Goal: Task Accomplishment & Management: Use online tool/utility

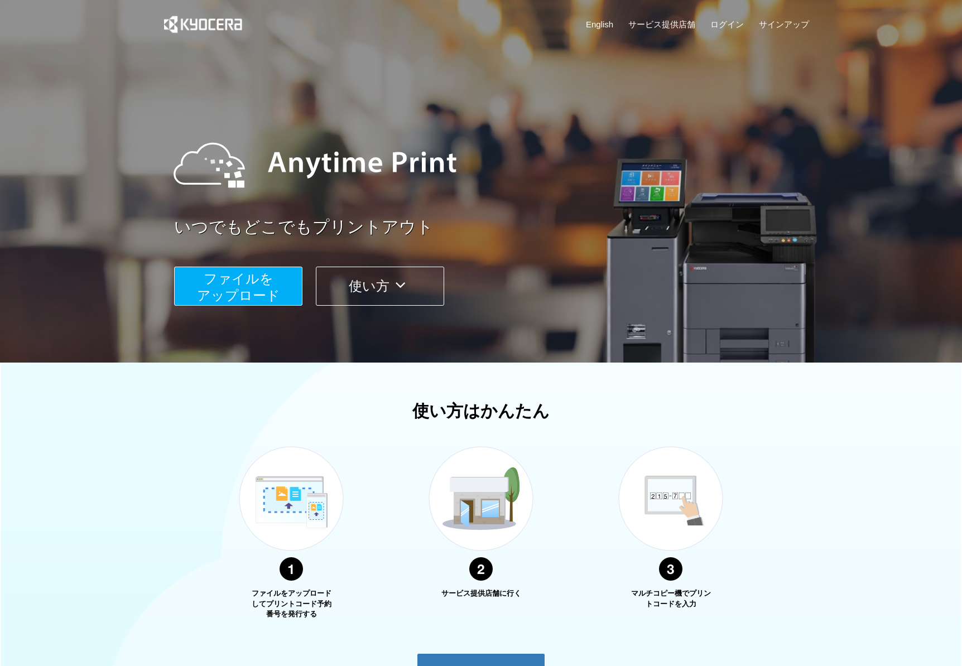
click at [268, 291] on span "ファイルを ​​アップロード" at bounding box center [238, 287] width 83 height 32
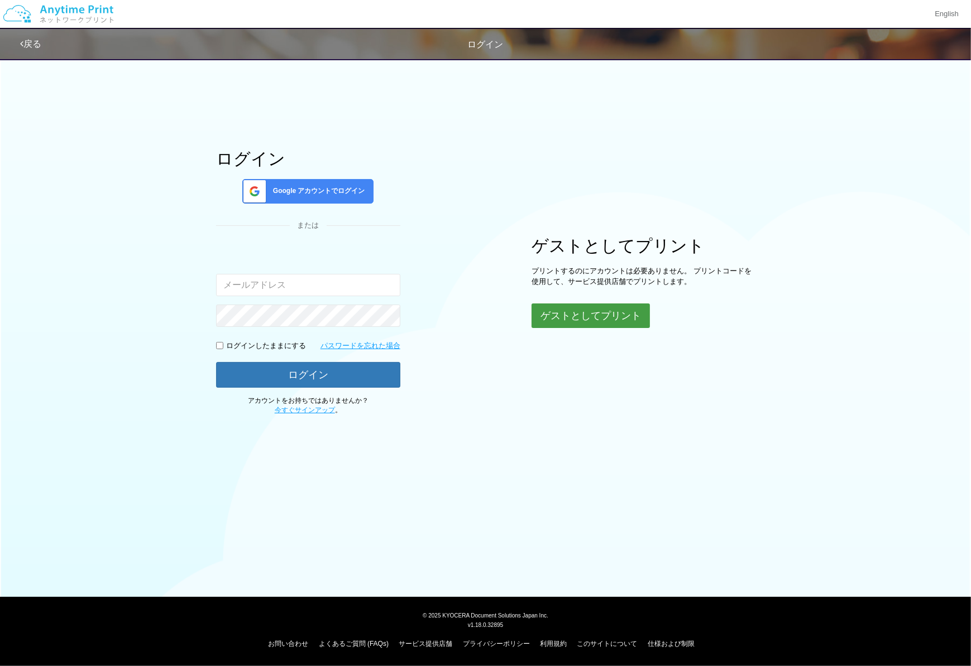
click at [601, 322] on button "ゲストとしてプリント" at bounding box center [590, 316] width 118 height 25
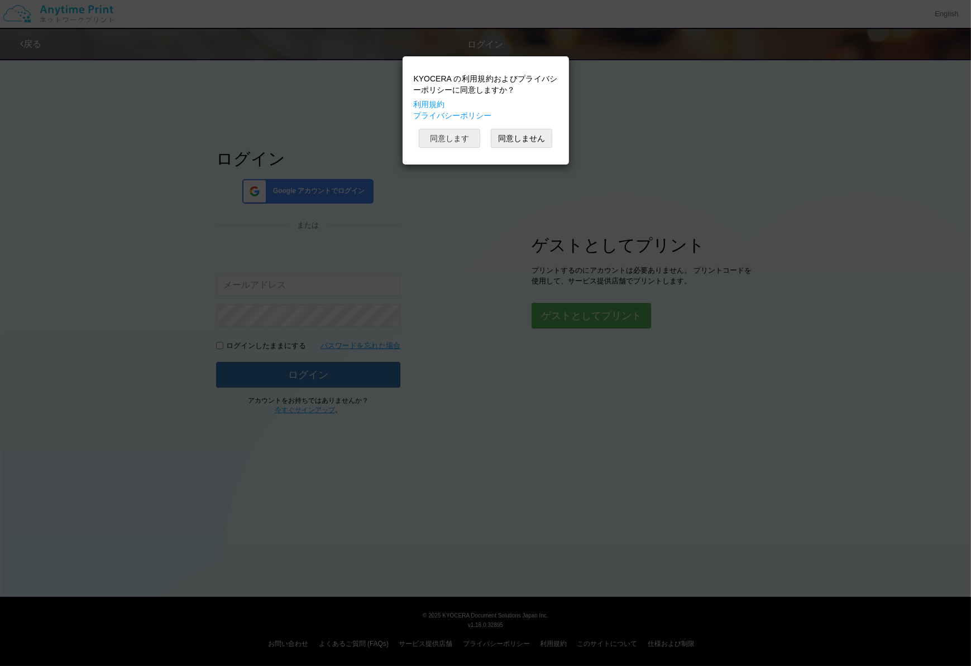
click at [449, 137] on button "同意します" at bounding box center [449, 138] width 61 height 19
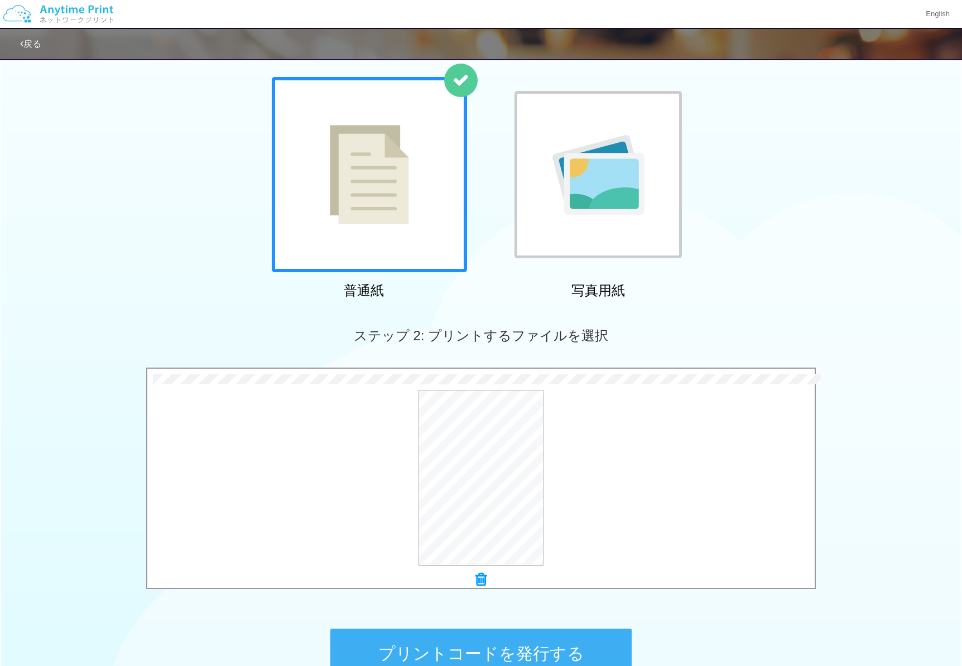
scroll to position [167, 0]
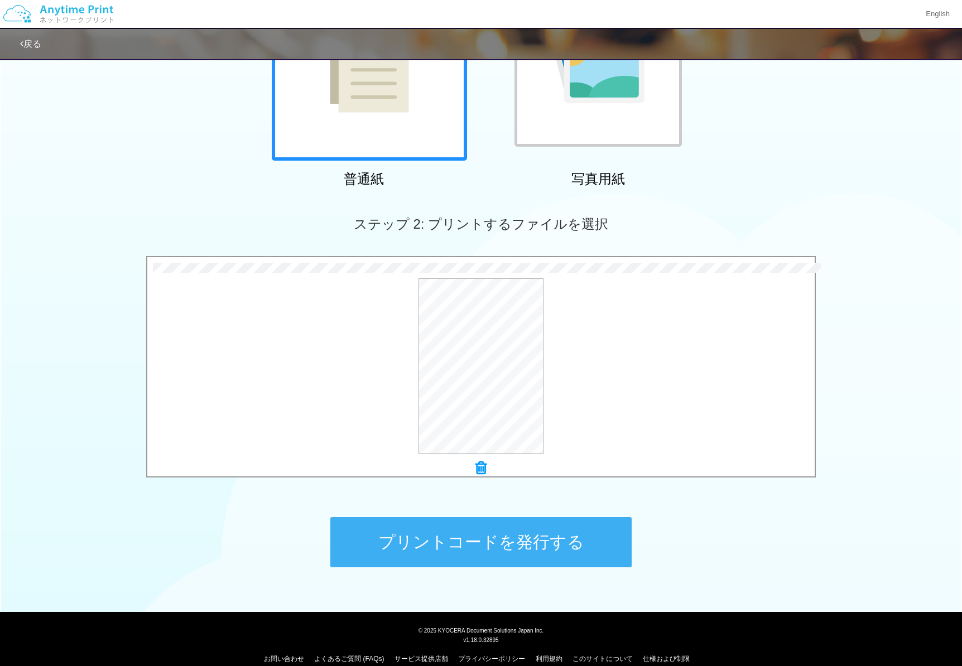
click at [424, 541] on button "プリントコードを発行する" at bounding box center [480, 542] width 301 height 50
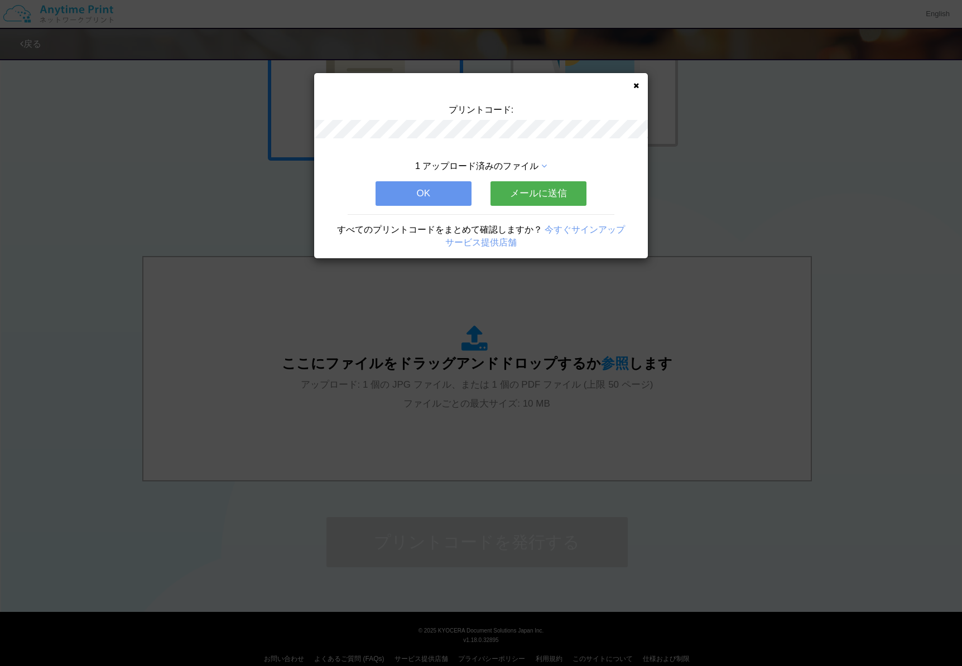
scroll to position [0, 0]
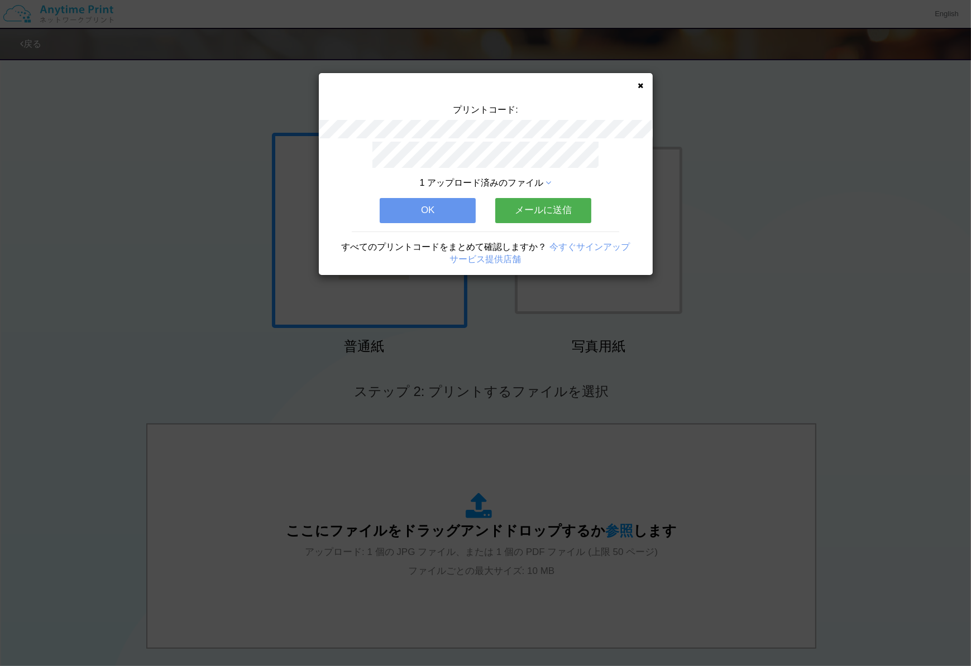
click at [551, 205] on button "メールに送信" at bounding box center [543, 210] width 96 height 25
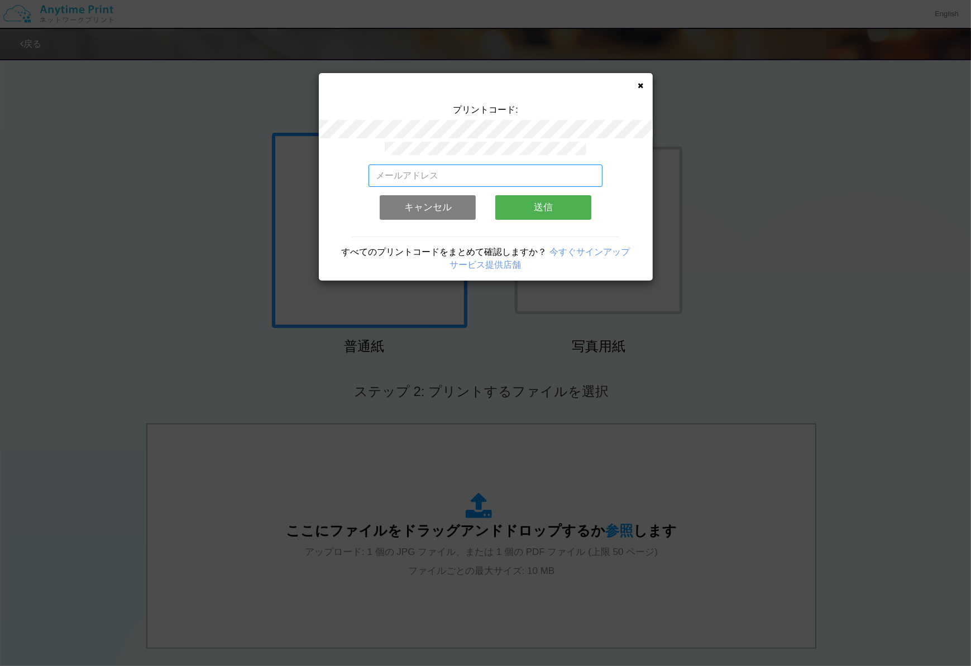
click at [447, 170] on input "email" at bounding box center [485, 176] width 234 height 22
paste input "[PERSON_NAME][EMAIL_ADDRESS][PERSON_NAME][DOMAIN_NAME]"
type input "[PERSON_NAME][EMAIL_ADDRESS][PERSON_NAME][DOMAIN_NAME]"
click at [554, 203] on button "送信" at bounding box center [543, 207] width 96 height 25
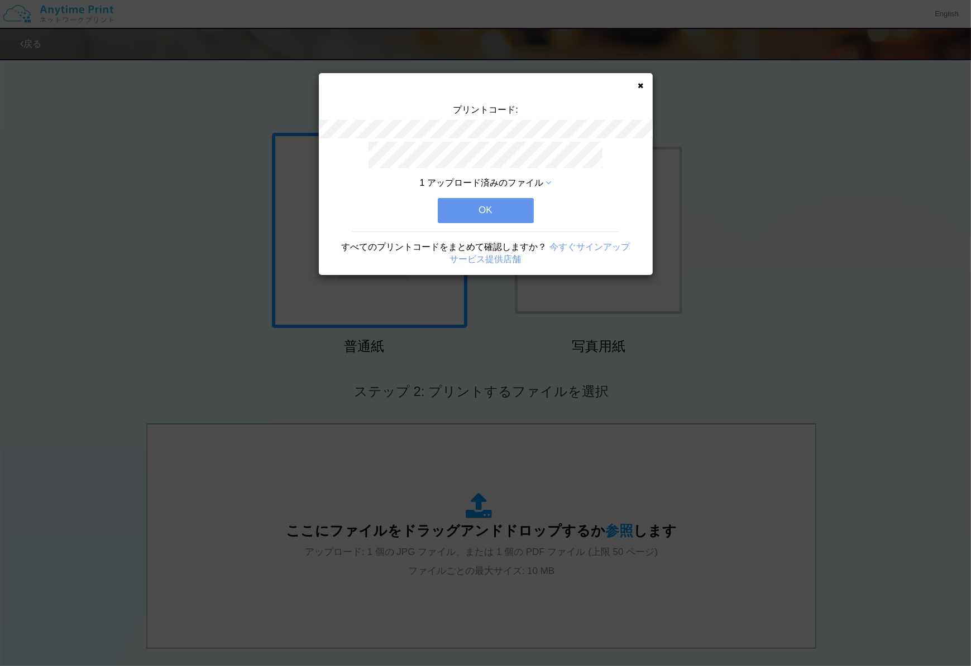
click at [517, 203] on button "OK" at bounding box center [486, 210] width 96 height 25
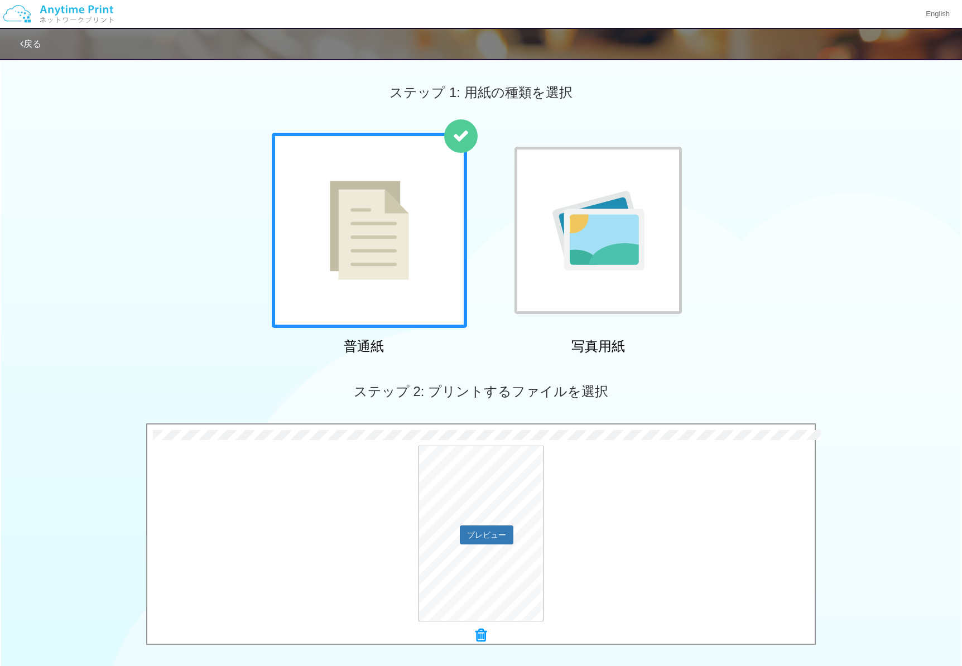
scroll to position [167, 0]
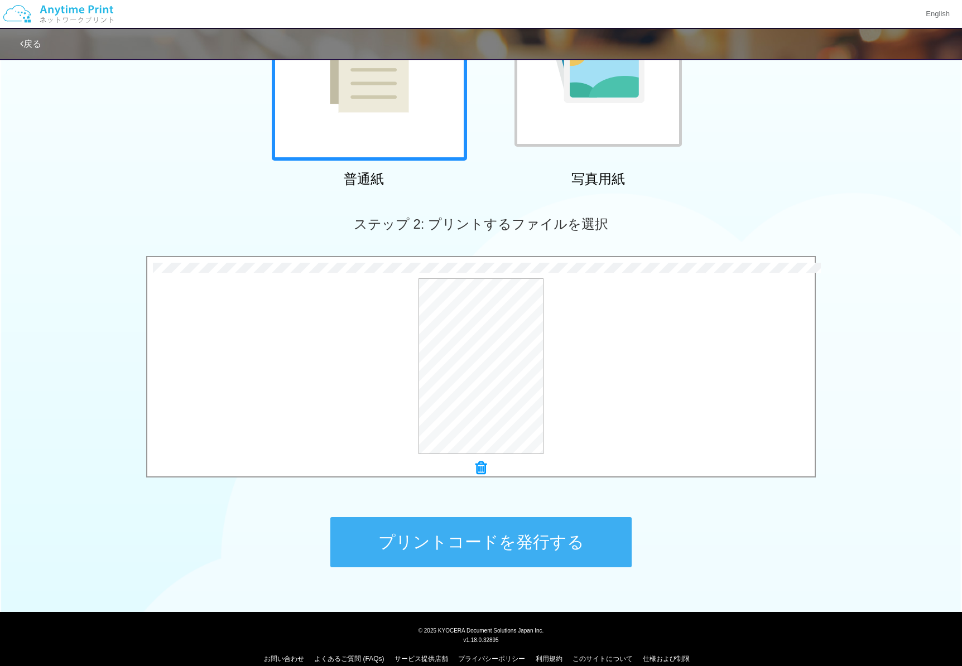
click at [481, 532] on button "プリントコードを発行する" at bounding box center [480, 542] width 301 height 50
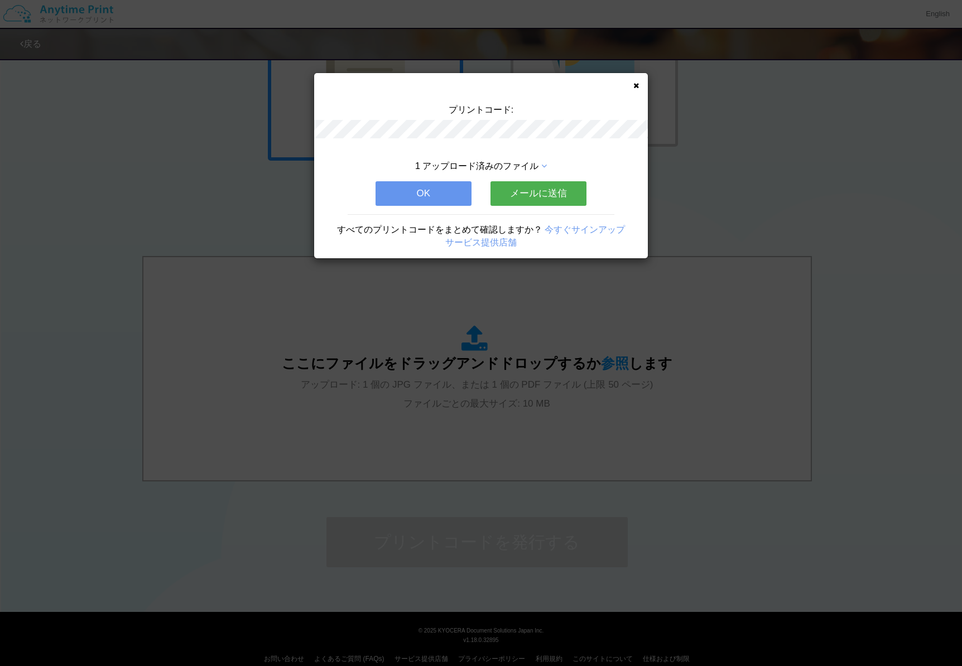
scroll to position [0, 0]
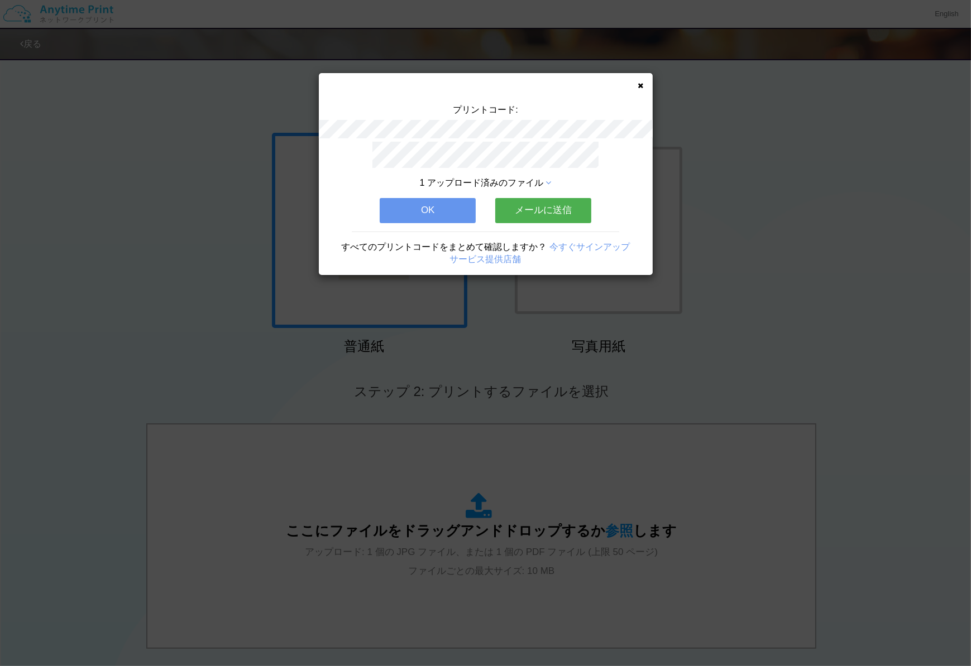
click at [543, 207] on button "メールに送信" at bounding box center [543, 210] width 96 height 25
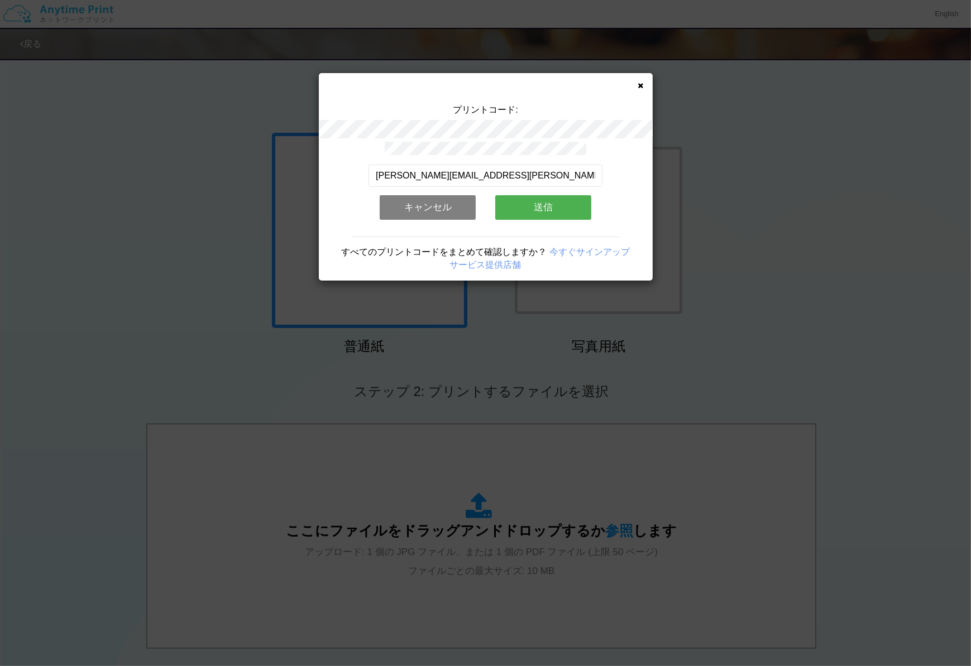
click at [524, 199] on button "送信" at bounding box center [543, 207] width 96 height 25
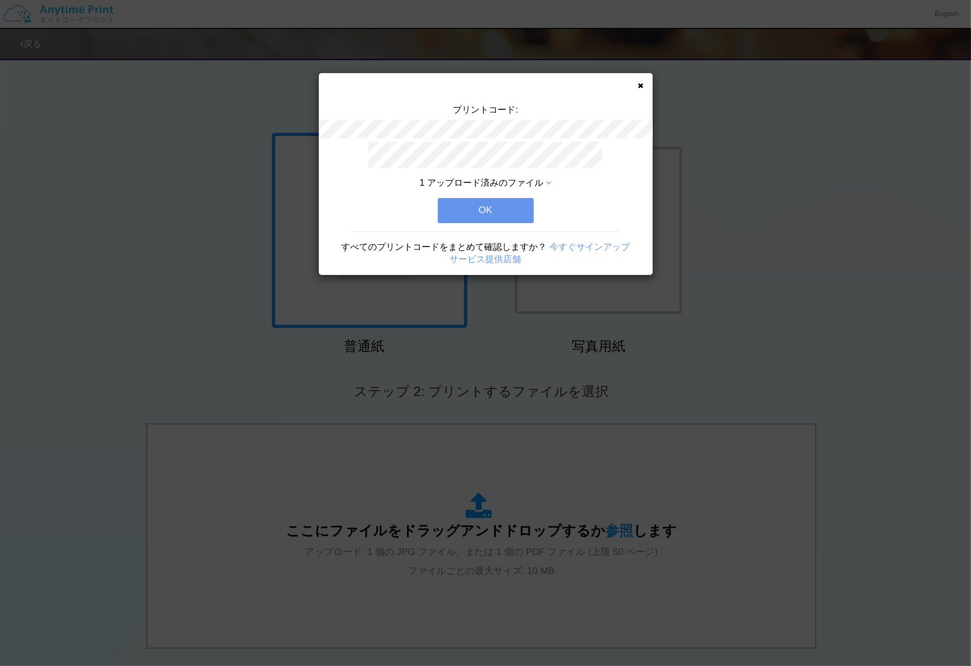
click at [518, 204] on button "OK" at bounding box center [486, 210] width 96 height 25
